Goal: Task Accomplishment & Management: Complete application form

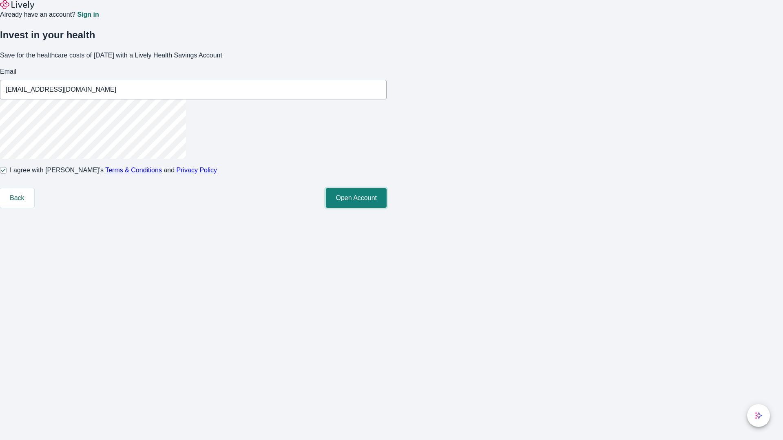
click at [386, 208] on button "Open Account" at bounding box center [356, 198] width 61 height 20
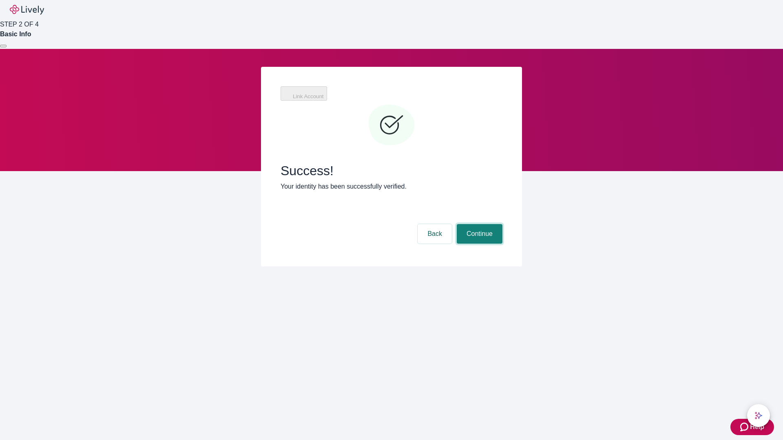
click at [478, 224] on button "Continue" at bounding box center [480, 234] width 46 height 20
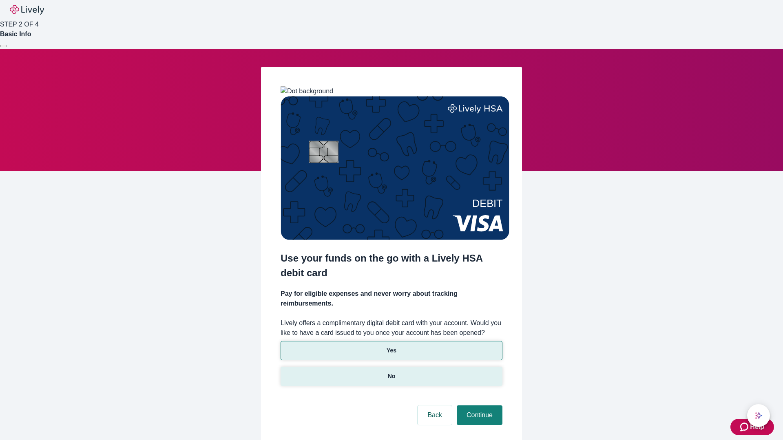
click at [391, 372] on p "No" at bounding box center [392, 376] width 8 height 9
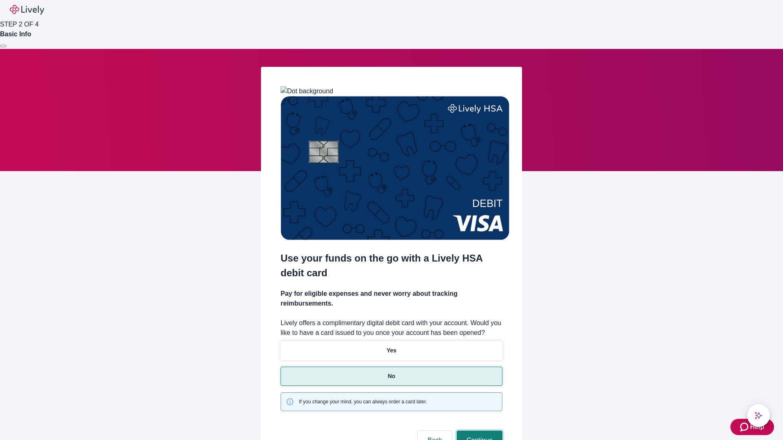
click at [478, 431] on button "Continue" at bounding box center [480, 441] width 46 height 20
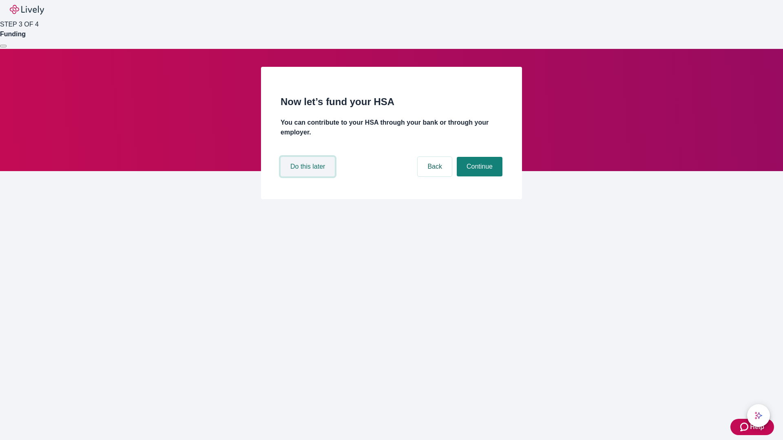
click at [309, 177] on button "Do this later" at bounding box center [307, 167] width 54 height 20
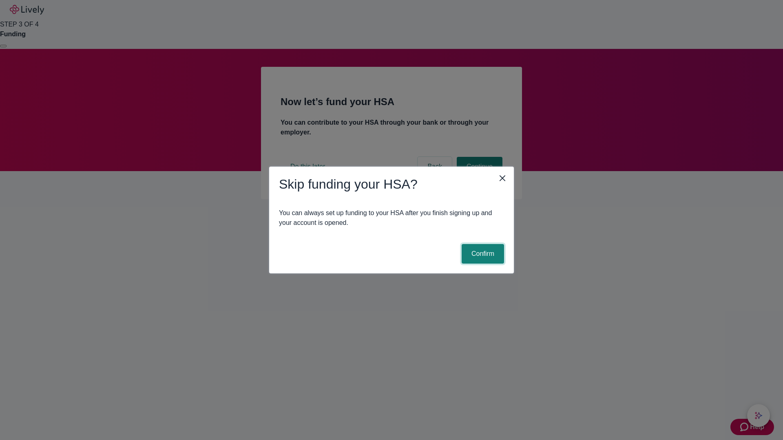
click at [481, 254] on button "Confirm" at bounding box center [482, 254] width 42 height 20
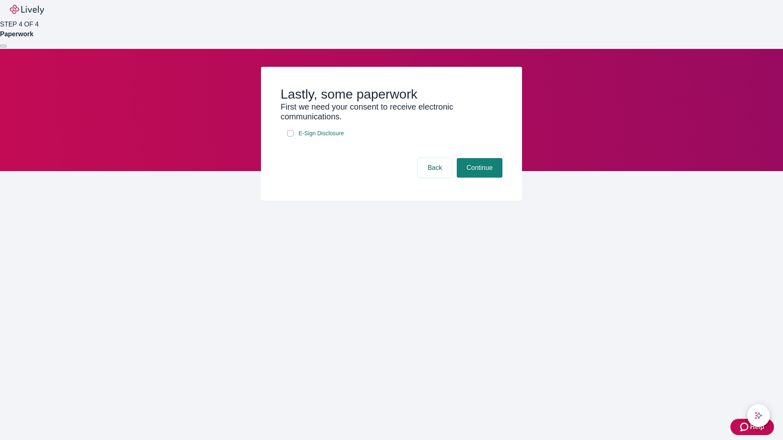
click at [290, 137] on input "E-Sign Disclosure" at bounding box center [290, 133] width 7 height 7
checkbox input "true"
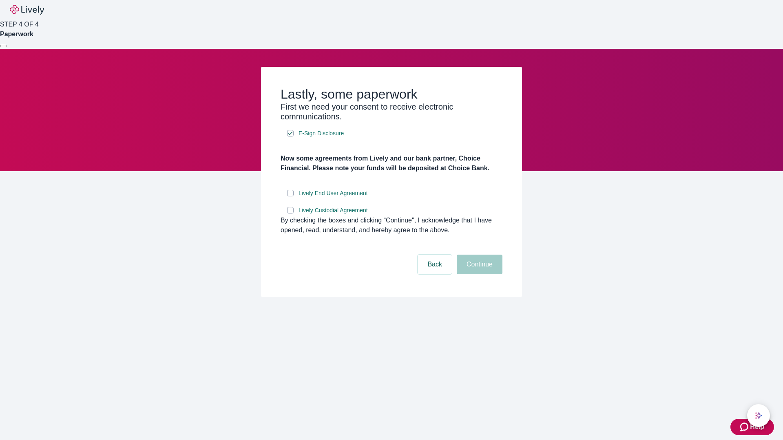
click at [290, 196] on input "Lively End User Agreement" at bounding box center [290, 193] width 7 height 7
checkbox input "true"
click at [290, 214] on input "Lively Custodial Agreement" at bounding box center [290, 210] width 7 height 7
checkbox input "true"
click at [478, 274] on button "Continue" at bounding box center [480, 265] width 46 height 20
